Goal: Task Accomplishment & Management: Manage account settings

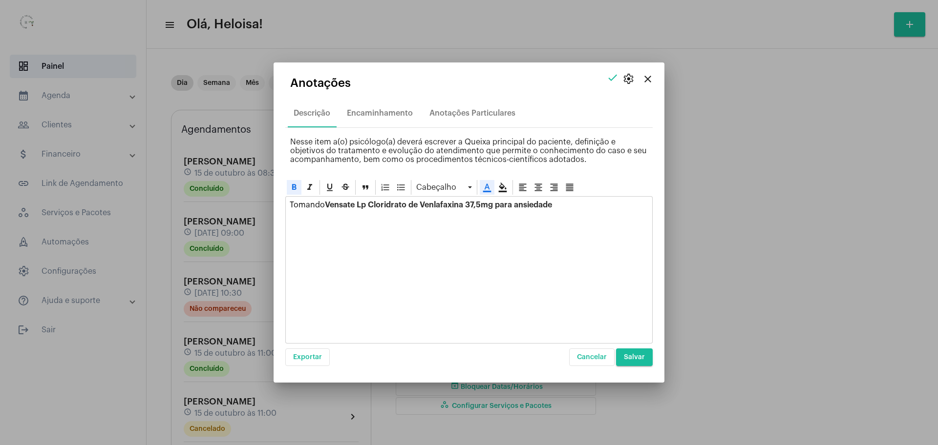
scroll to position [513, 0]
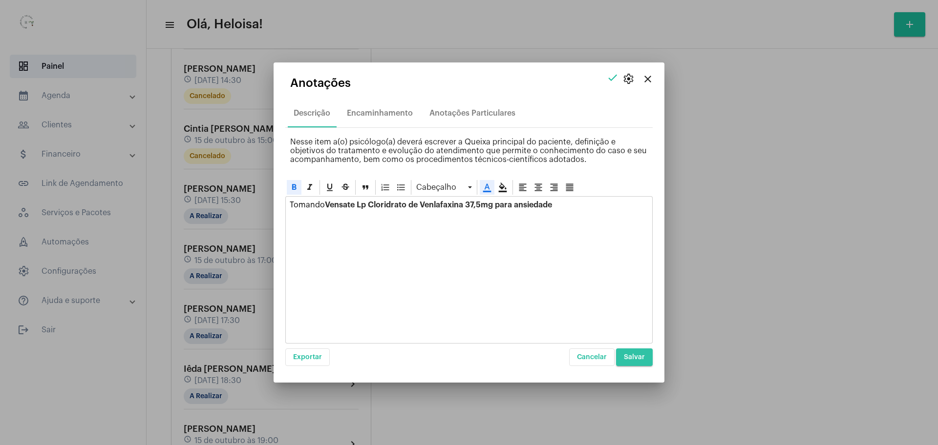
click at [637, 359] on span "Salvar" at bounding box center [634, 357] width 21 height 7
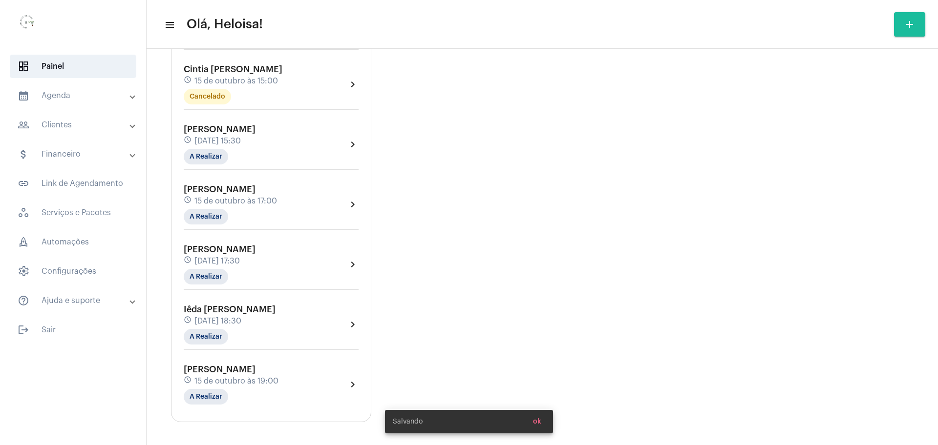
scroll to position [574, 0]
click at [218, 310] on span "Iêda [PERSON_NAME]" at bounding box center [230, 308] width 92 height 9
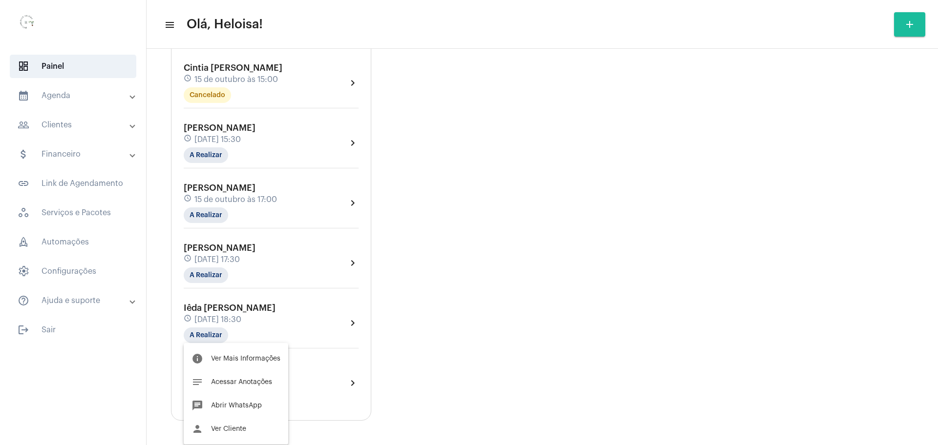
click at [220, 191] on div at bounding box center [469, 222] width 938 height 445
click at [212, 193] on div "[PERSON_NAME] schedule [DATE] 17:00 A Realizar" at bounding box center [230, 203] width 93 height 40
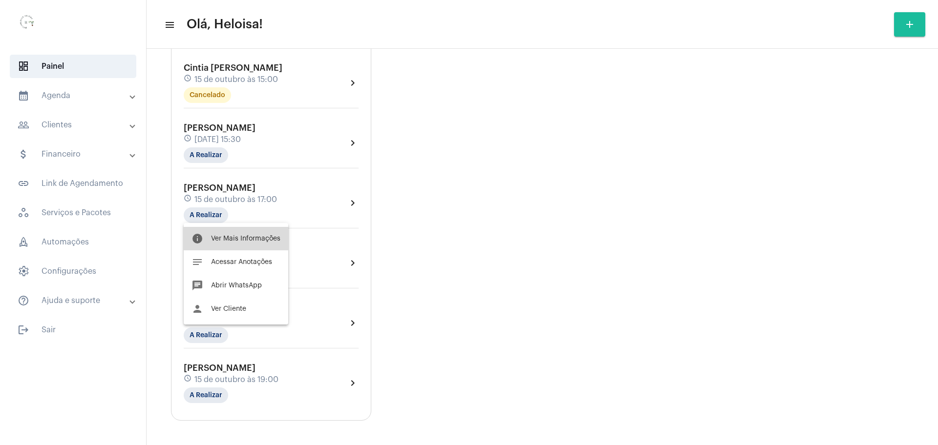
click at [236, 237] on span "Ver Mais Informações" at bounding box center [245, 238] width 69 height 7
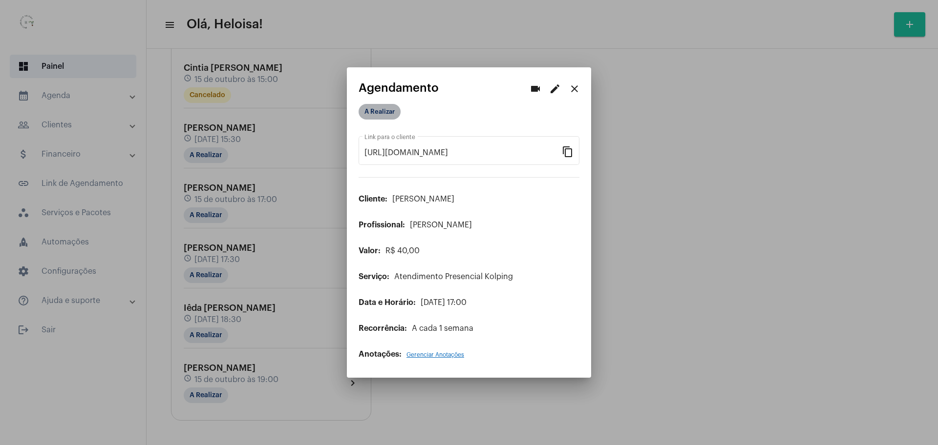
click at [375, 117] on mat-chip "A Realizar" at bounding box center [379, 112] width 42 height 16
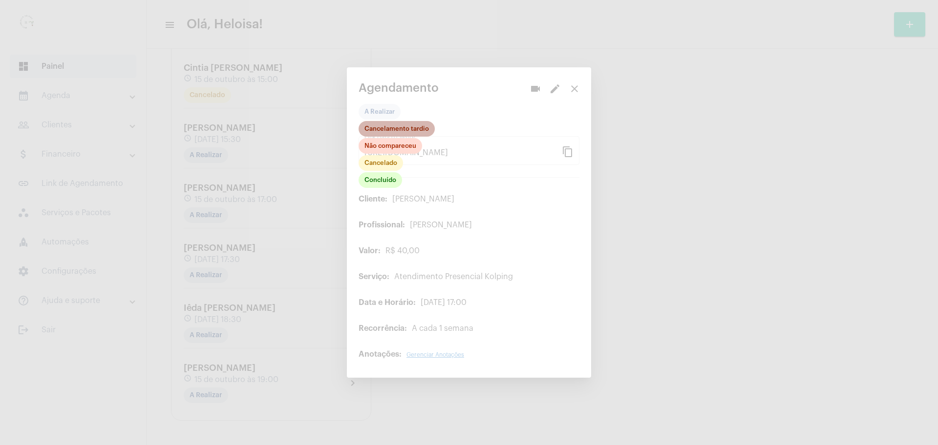
click at [382, 122] on mat-chip "Cancelamento tardio" at bounding box center [396, 129] width 76 height 16
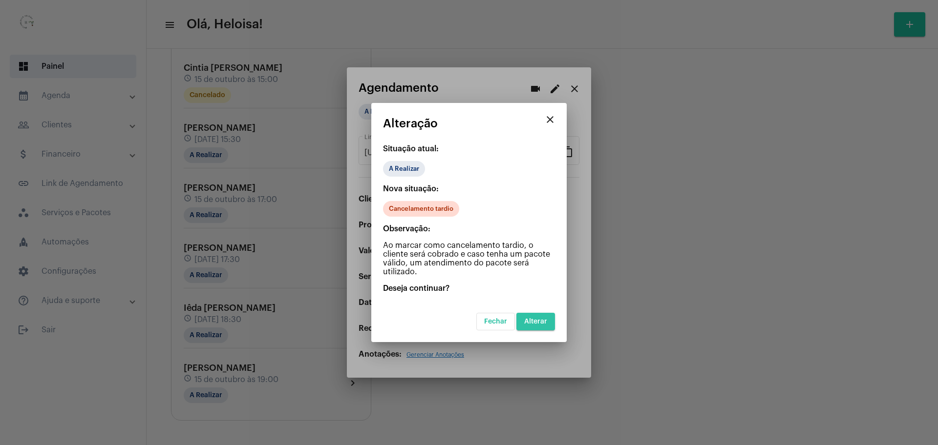
drag, startPoint x: 543, startPoint y: 320, endPoint x: 488, endPoint y: 294, distance: 60.3
click at [544, 319] on span "Alterar" at bounding box center [535, 321] width 23 height 7
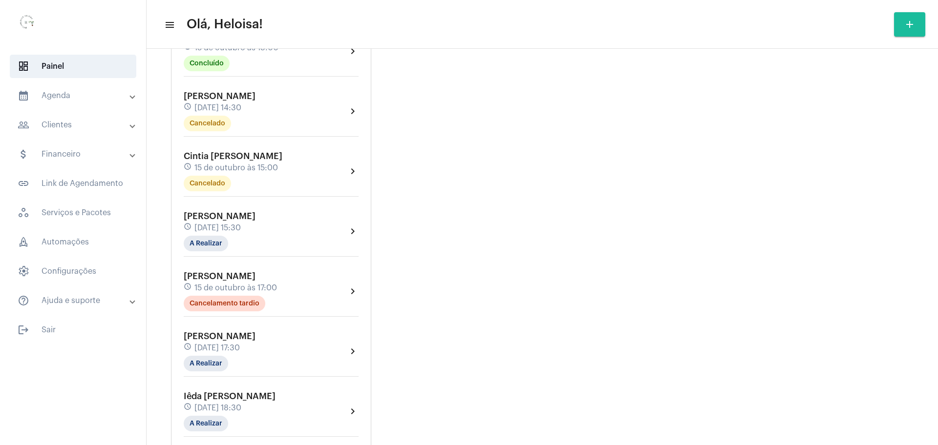
scroll to position [488, 0]
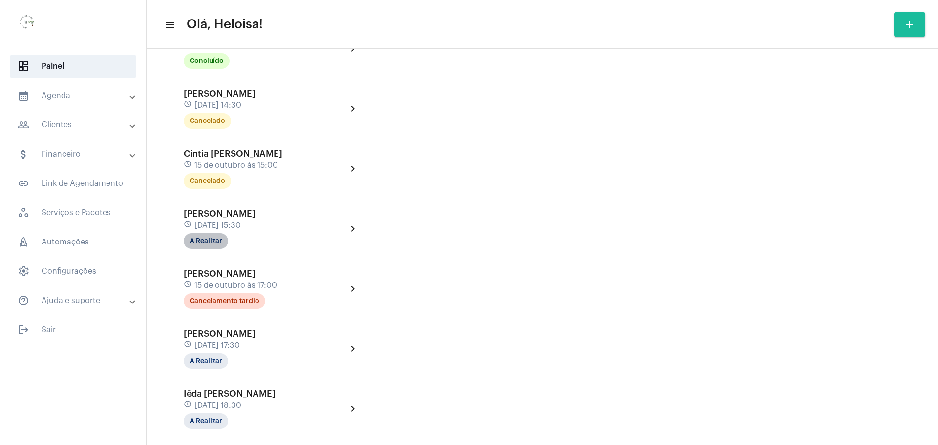
click at [213, 246] on mat-chip "A Realizar" at bounding box center [206, 241] width 44 height 16
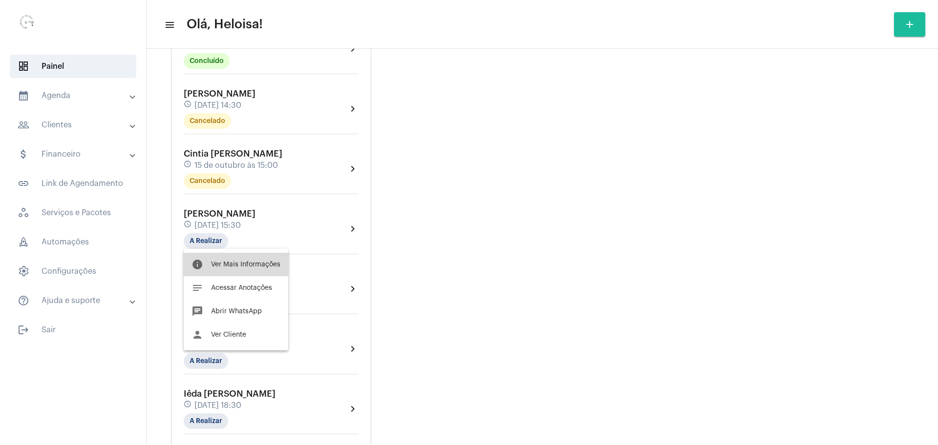
click at [247, 266] on span "Ver Mais Informações" at bounding box center [245, 264] width 69 height 7
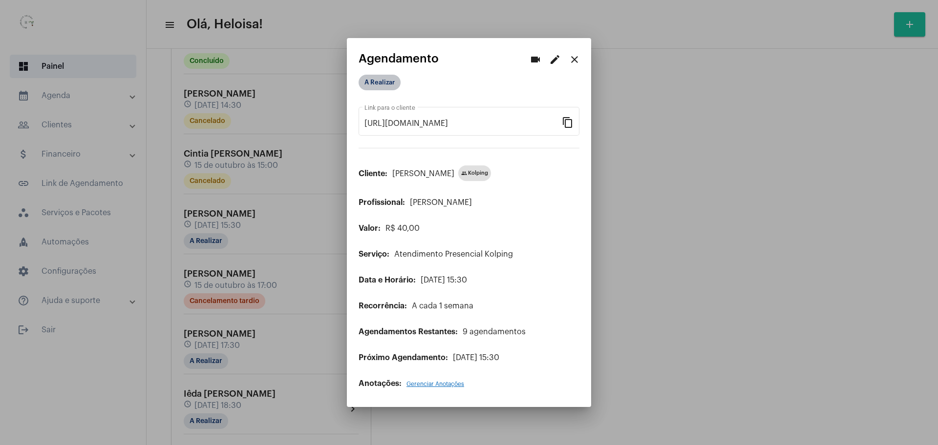
click at [377, 87] on mat-chip "A Realizar" at bounding box center [379, 83] width 42 height 16
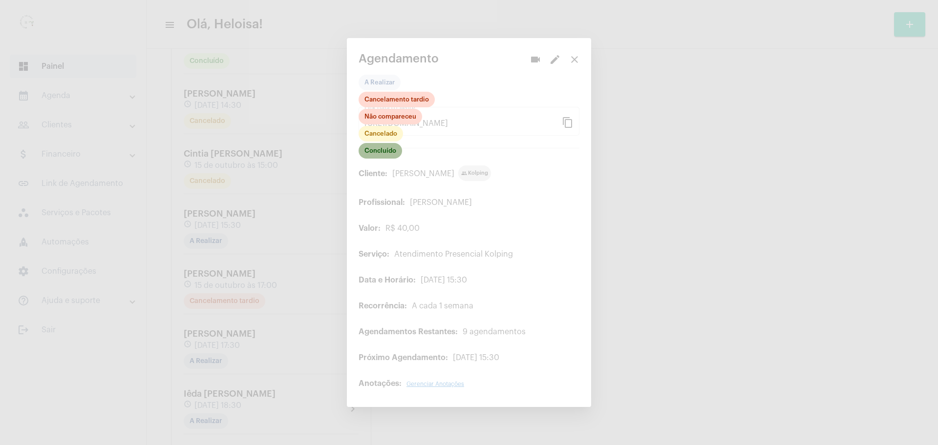
click at [386, 148] on mat-chip "Concluído" at bounding box center [379, 151] width 43 height 16
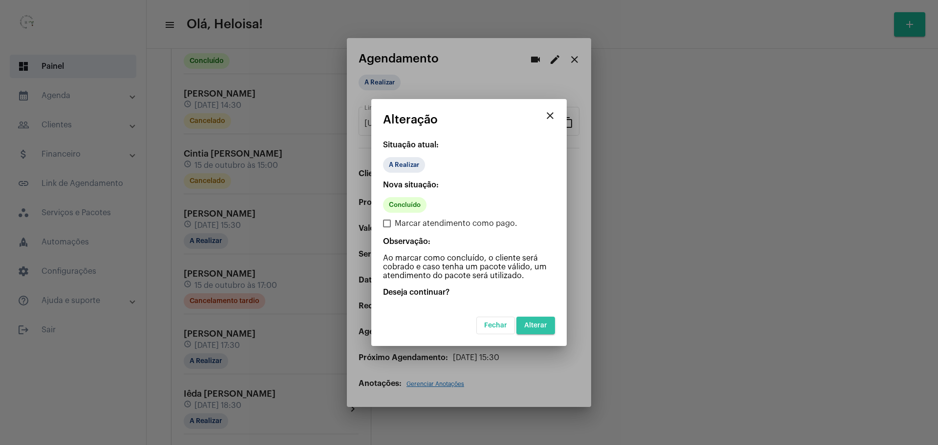
click at [542, 327] on span "Alterar" at bounding box center [535, 325] width 23 height 7
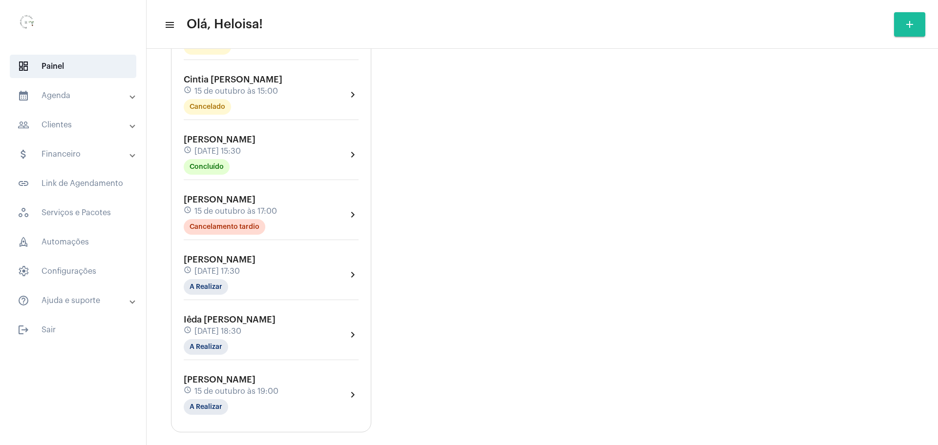
scroll to position [574, 0]
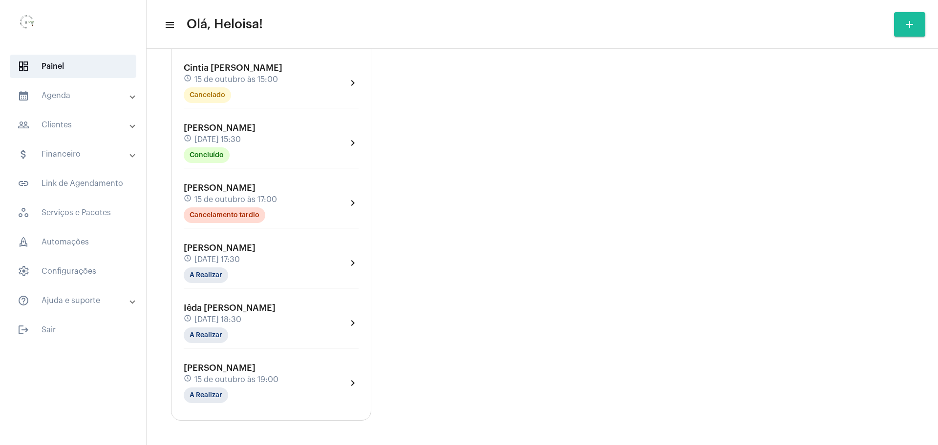
click at [194, 277] on mat-chip "A Realizar" at bounding box center [206, 276] width 44 height 16
click at [229, 305] on button "info Ver Mais Informações" at bounding box center [236, 298] width 105 height 23
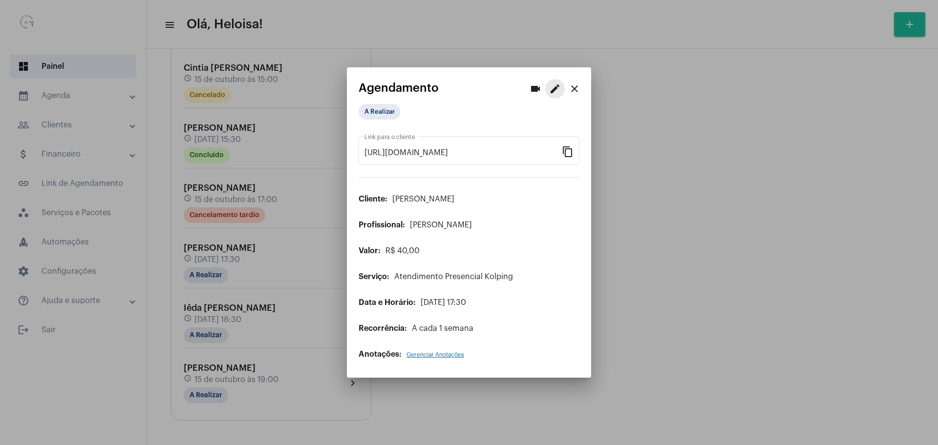
click at [553, 89] on mat-icon "edit" at bounding box center [555, 89] width 12 height 12
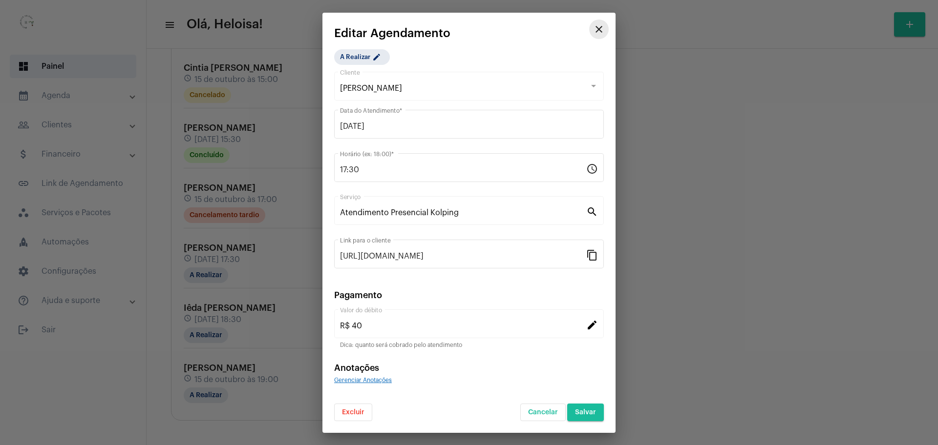
click at [598, 27] on mat-icon "close" at bounding box center [599, 29] width 12 height 12
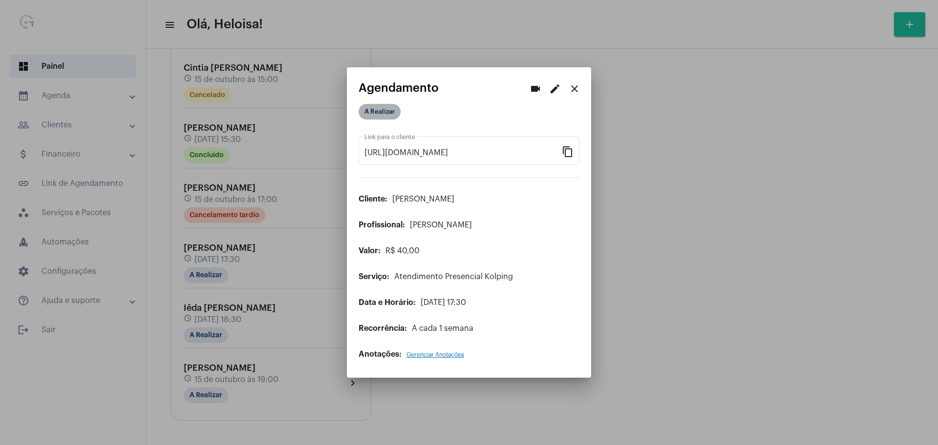
click at [378, 114] on mat-chip "A Realizar" at bounding box center [379, 112] width 42 height 16
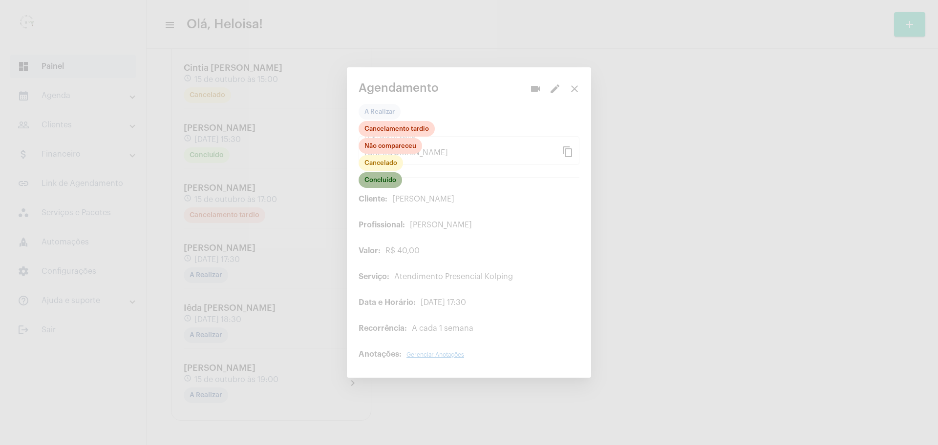
click at [379, 177] on mat-chip "Concluído" at bounding box center [379, 180] width 43 height 16
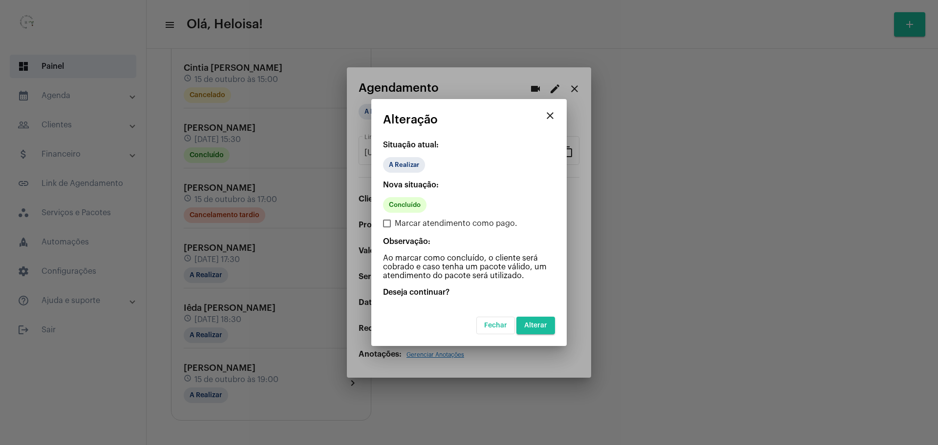
click at [541, 328] on span "Alterar" at bounding box center [535, 325] width 23 height 7
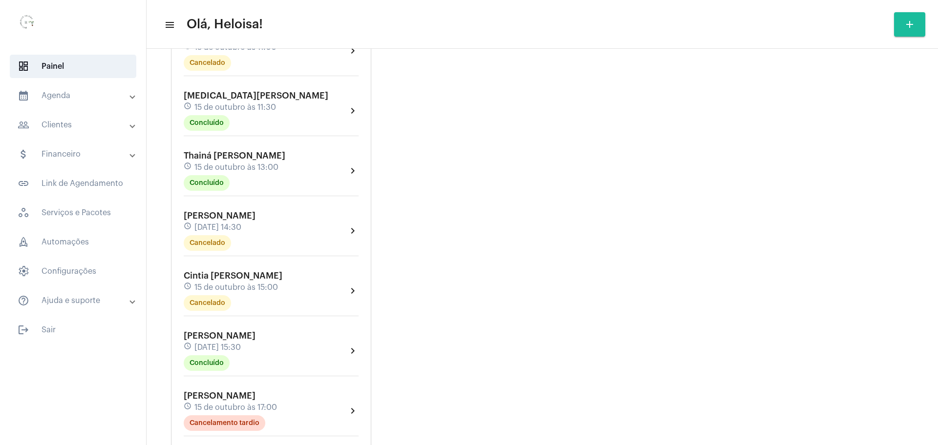
scroll to position [574, 0]
